Goal: Task Accomplishment & Management: Manage account settings

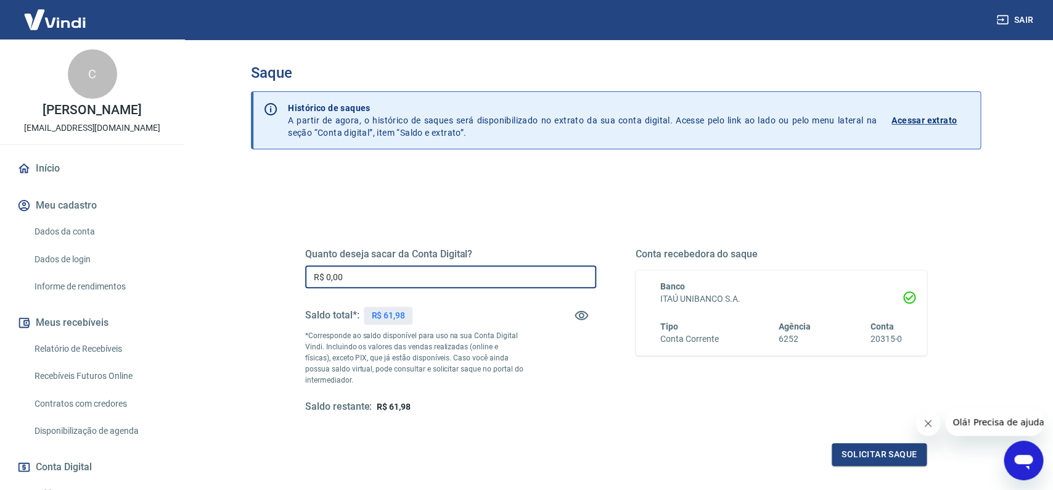
click at [422, 281] on input "R$ 0,00" at bounding box center [450, 276] width 291 height 23
type input "R$ 61,98"
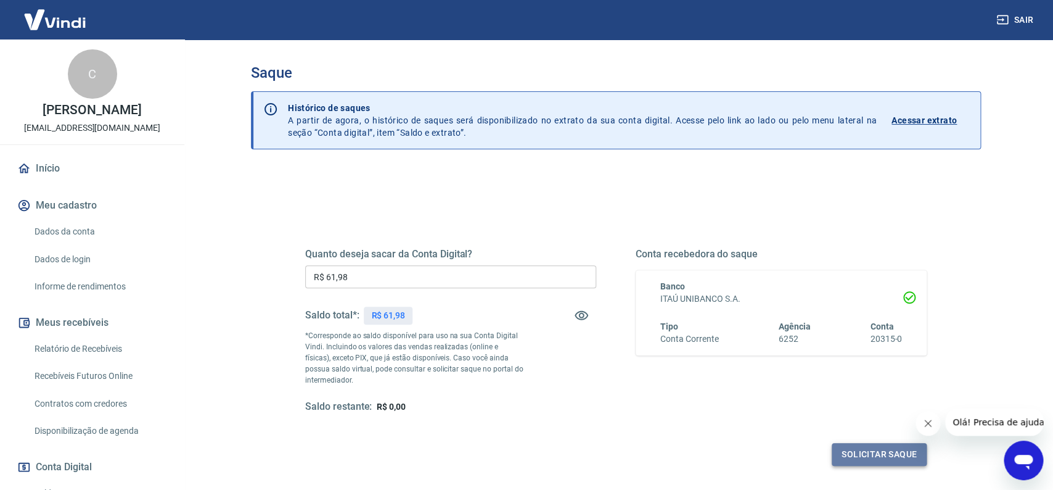
click at [866, 456] on button "Solicitar saque" at bounding box center [879, 454] width 95 height 23
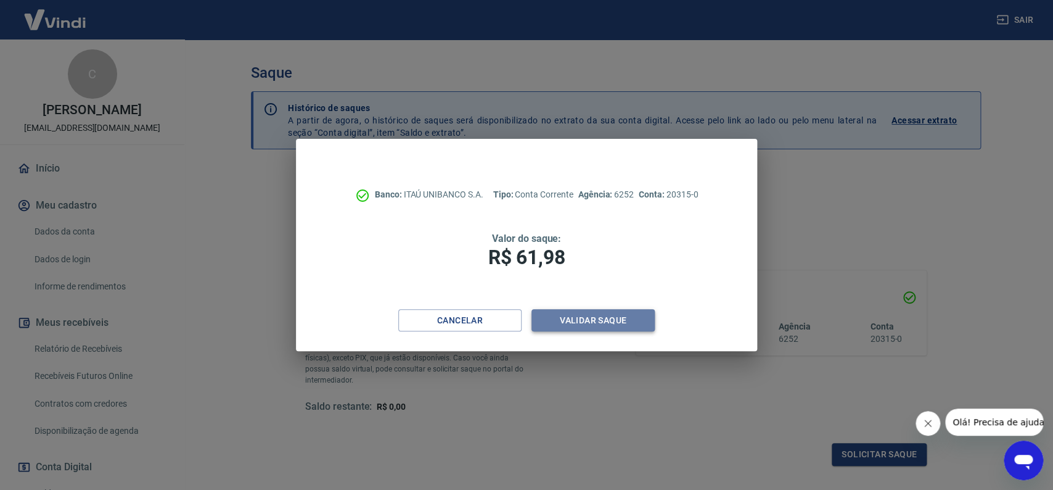
click at [625, 321] on button "Validar saque" at bounding box center [592, 320] width 123 height 23
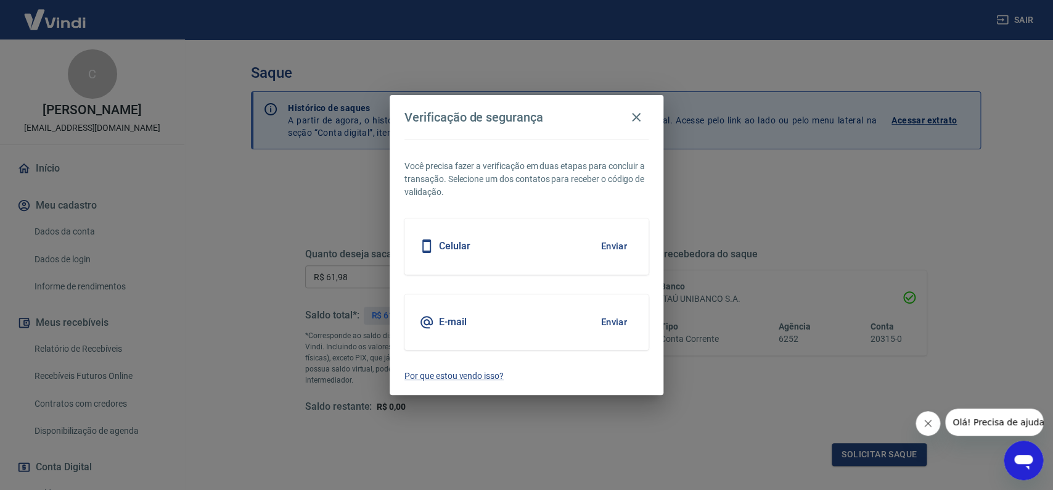
click at [617, 242] on button "Enviar" at bounding box center [614, 246] width 40 height 26
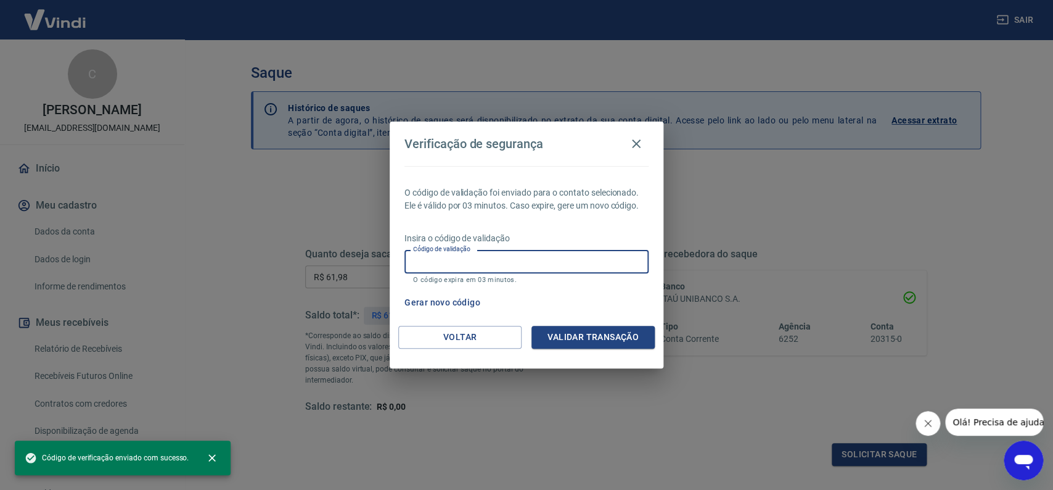
click at [501, 264] on input "Código de validação" at bounding box center [526, 261] width 244 height 23
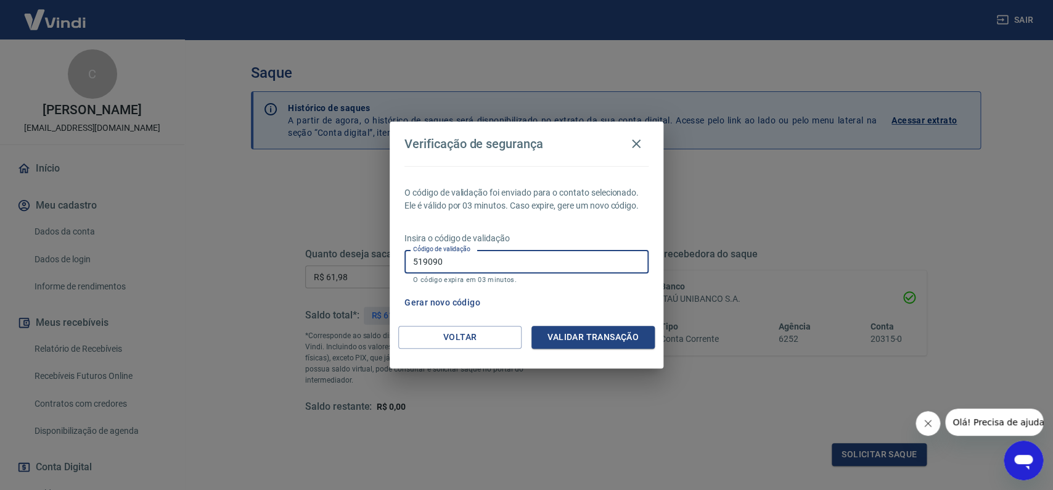
type input "519090"
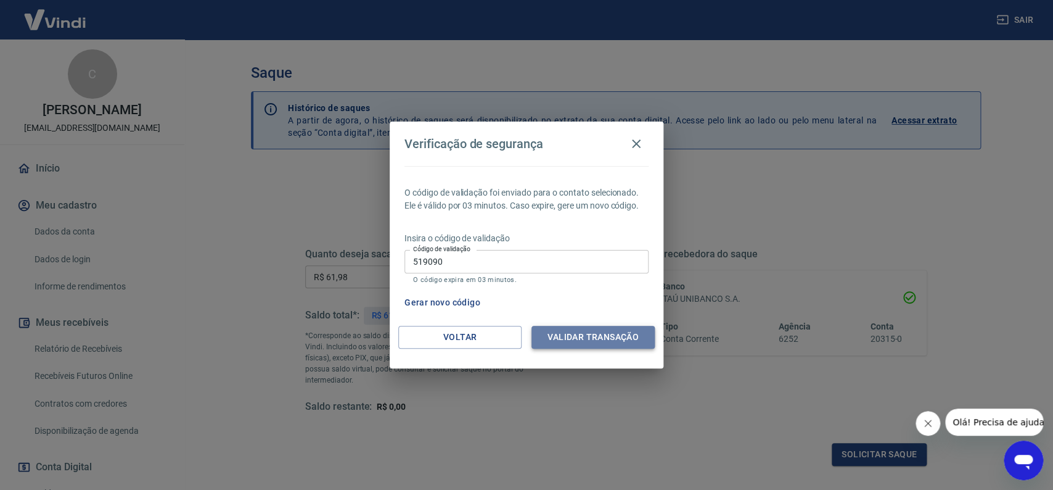
click at [628, 335] on button "Validar transação" at bounding box center [592, 337] width 123 height 23
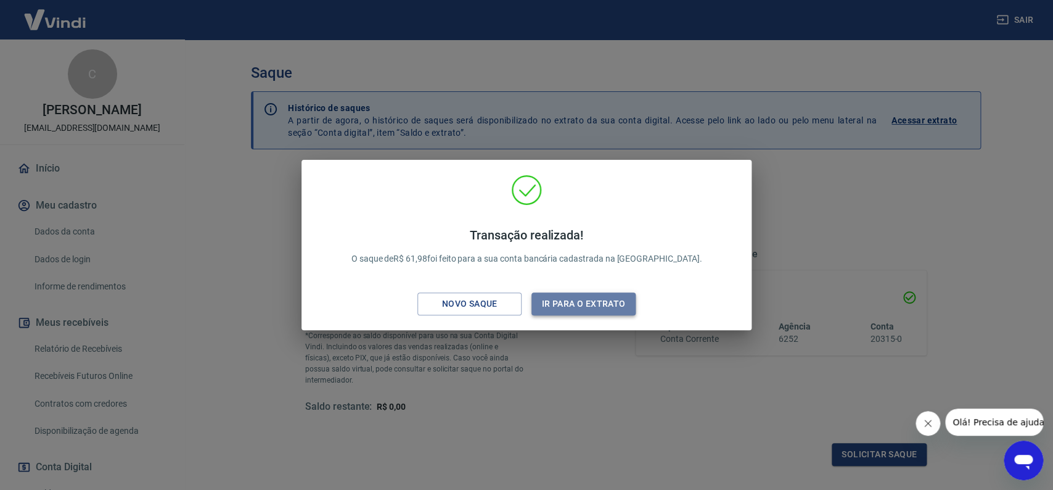
click at [619, 312] on button "Ir para o extrato" at bounding box center [583, 303] width 104 height 23
